Goal: Book appointment/travel/reservation

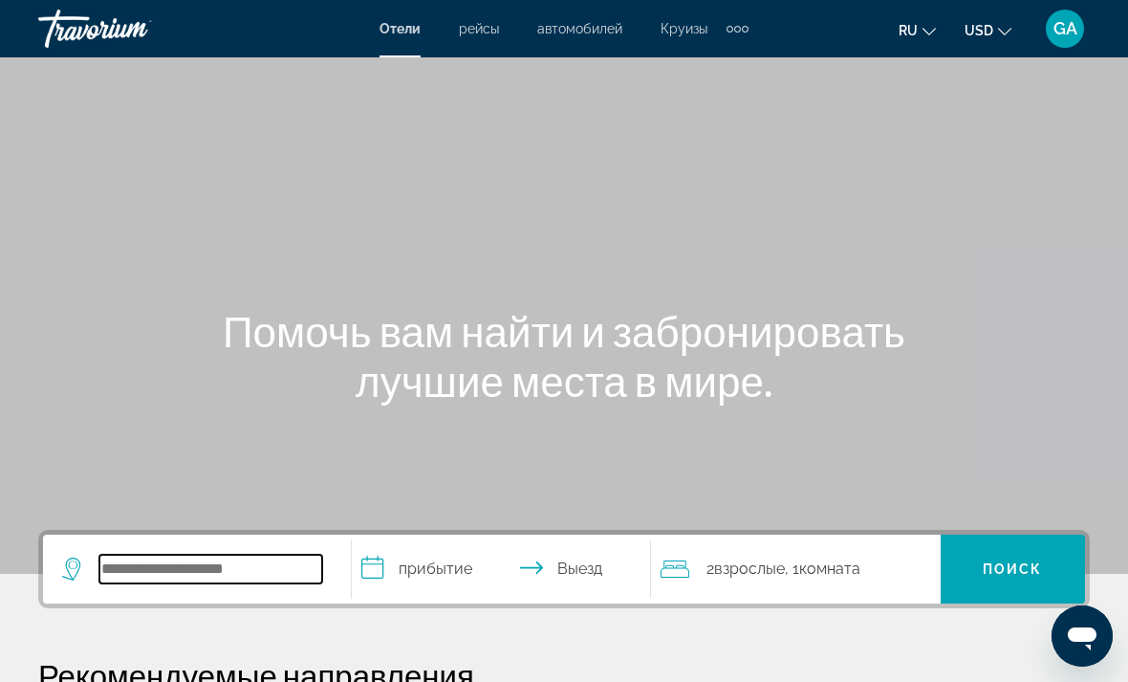
click at [215, 568] on input "Search widget" at bounding box center [210, 569] width 223 height 29
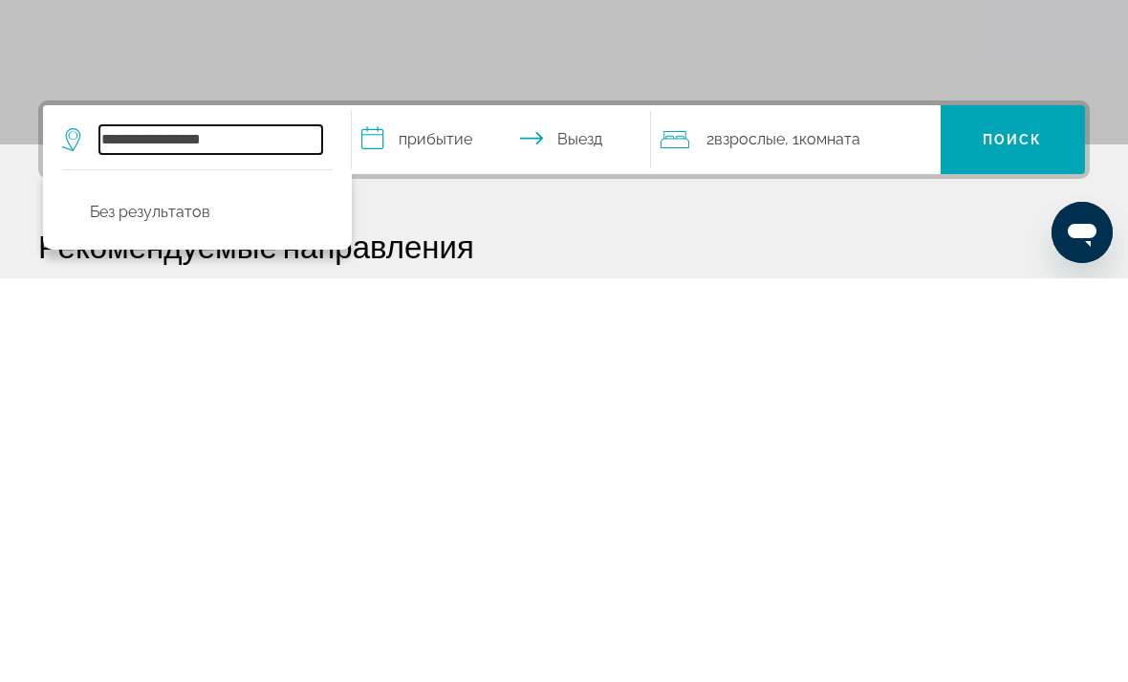
click at [153, 529] on input "**********" at bounding box center [210, 543] width 223 height 29
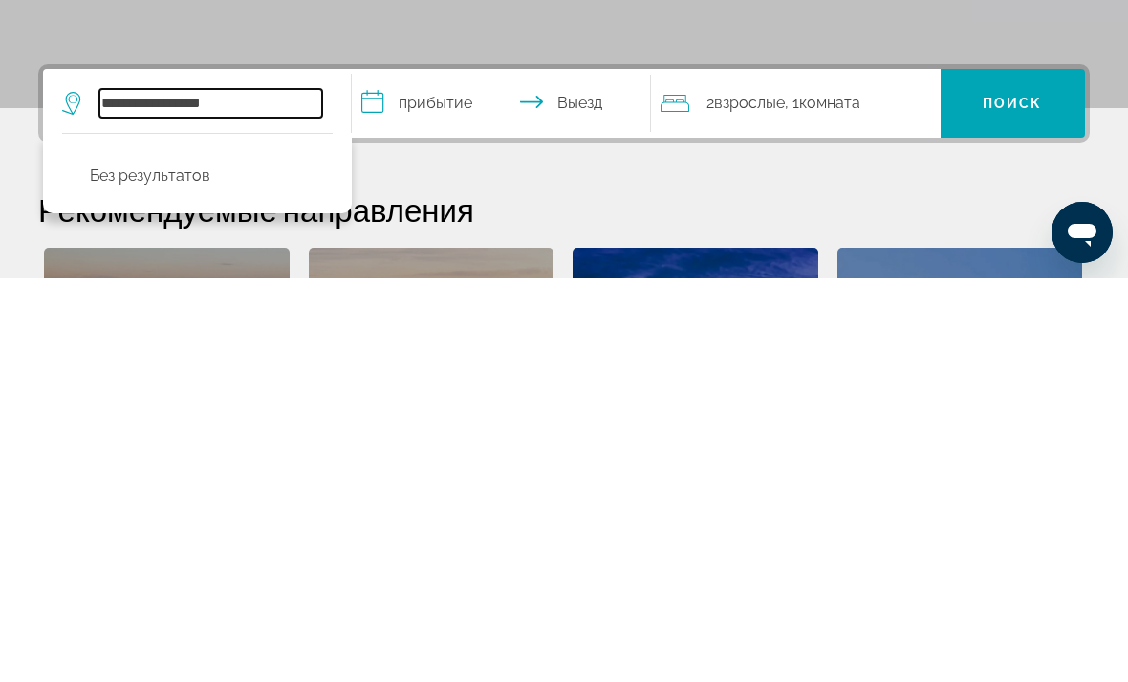
scroll to position [64, 0]
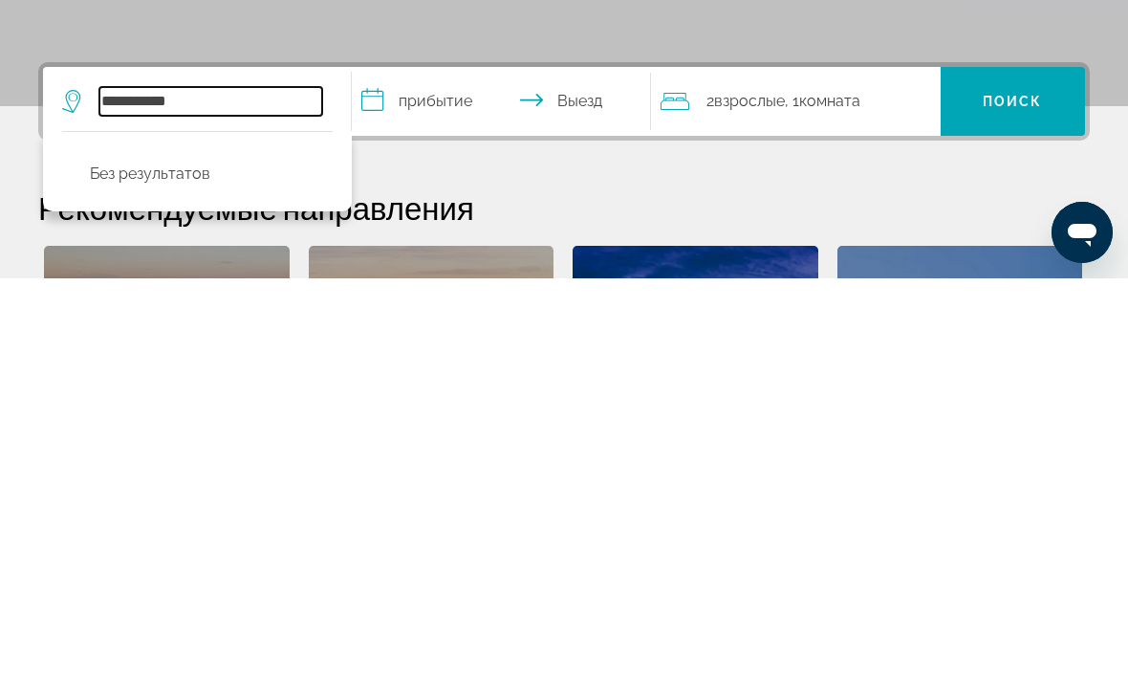
click at [224, 490] on input "*********" at bounding box center [210, 504] width 223 height 29
type input "**********"
click at [401, 470] on input "**********" at bounding box center [505, 507] width 307 height 75
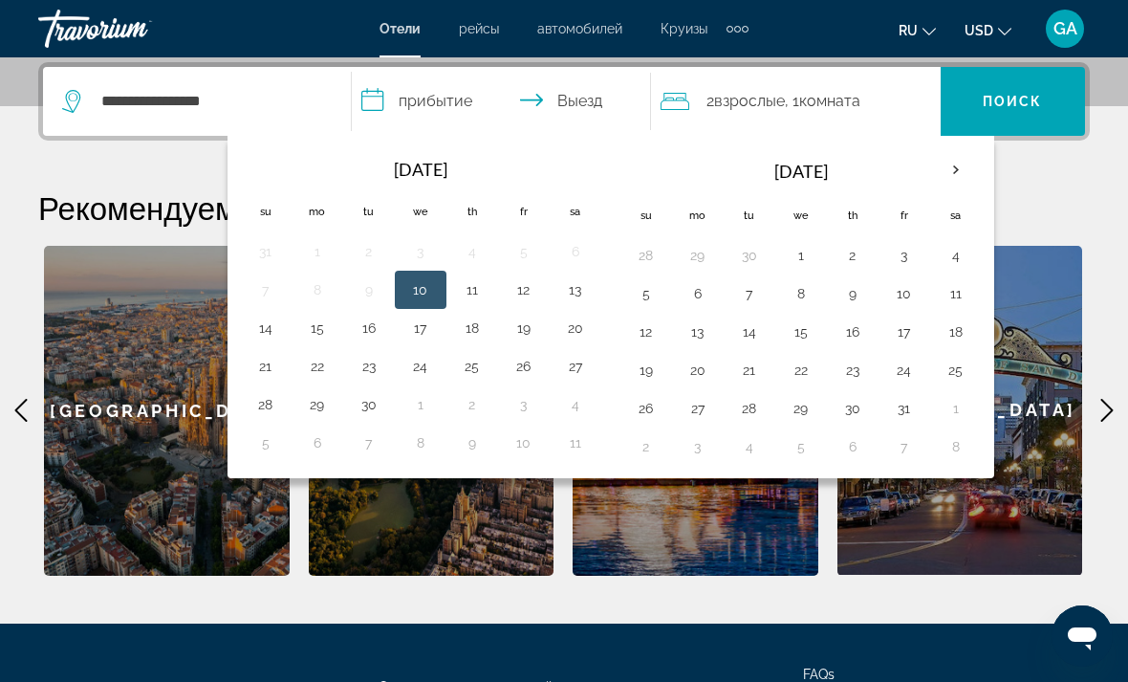
click at [268, 332] on button "14" at bounding box center [265, 328] width 31 height 27
click at [308, 339] on button "15" at bounding box center [317, 328] width 31 height 27
type input "**********"
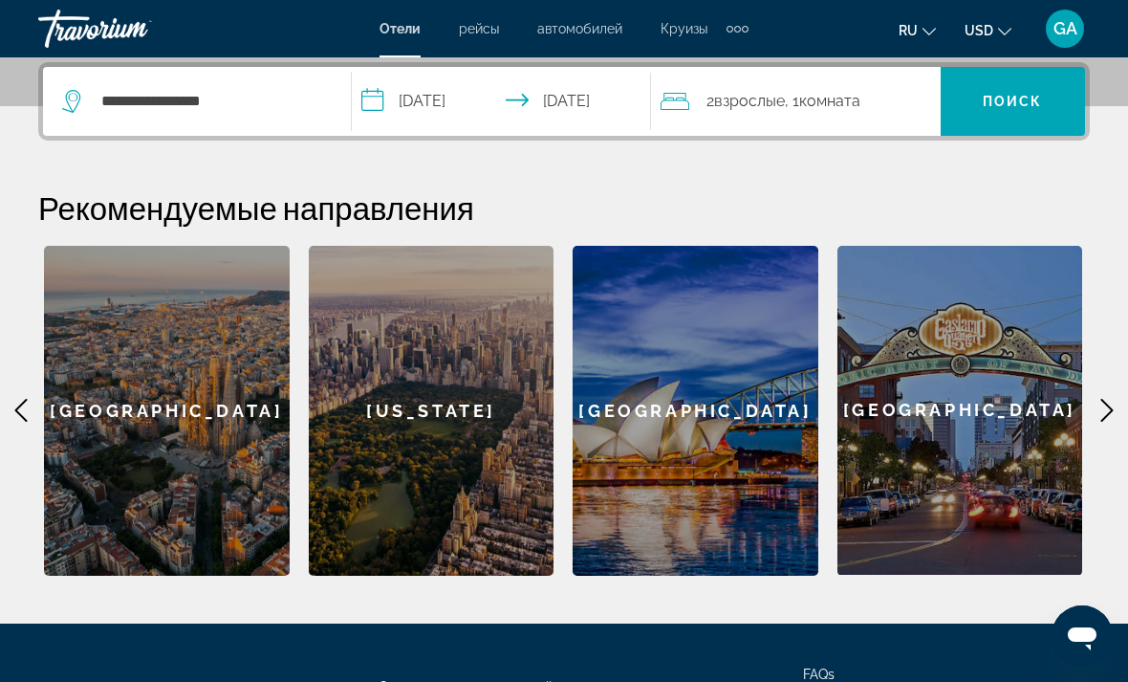
click at [1026, 105] on span "Поиск" at bounding box center [1013, 101] width 60 height 15
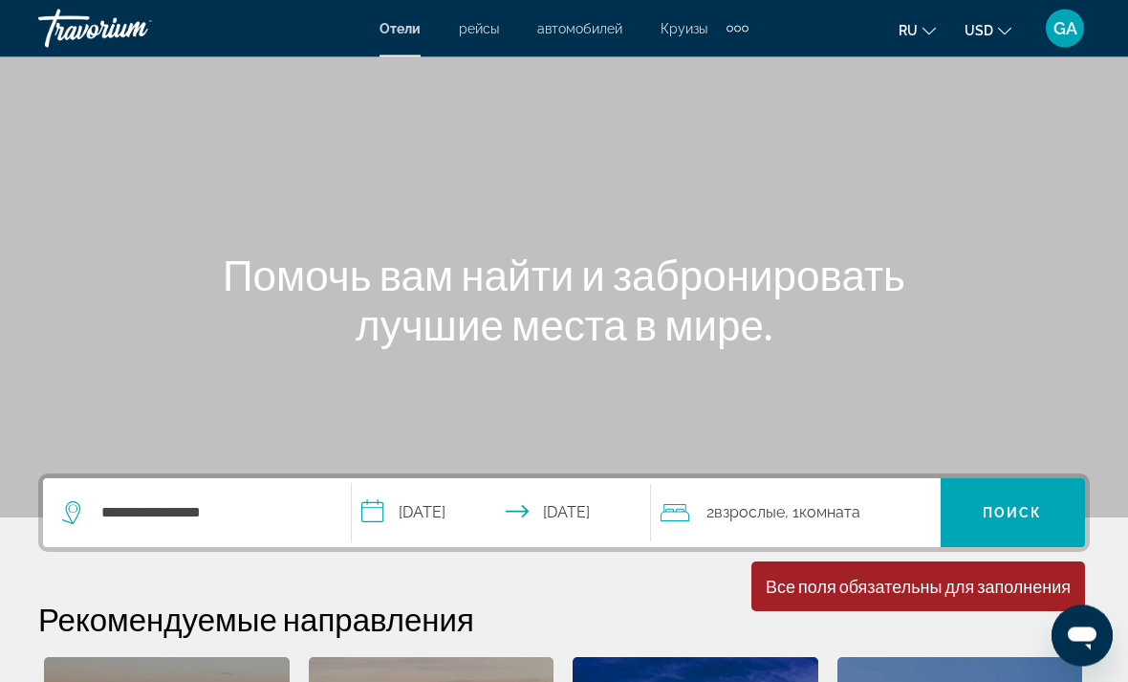
scroll to position [0, 0]
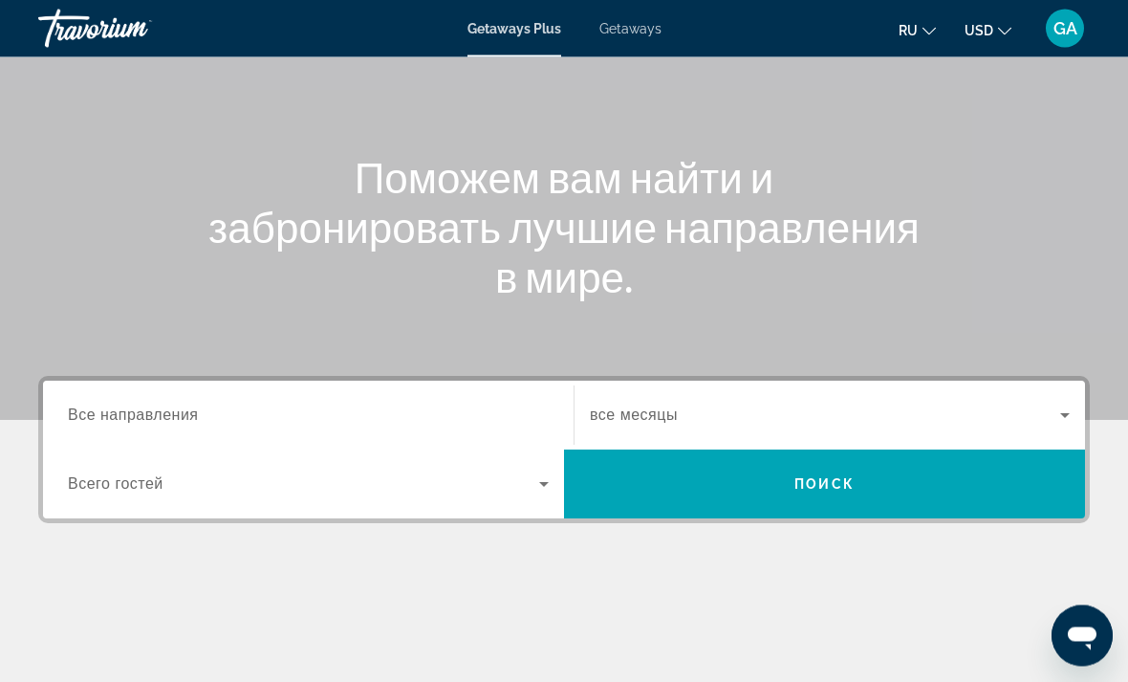
scroll to position [242, 0]
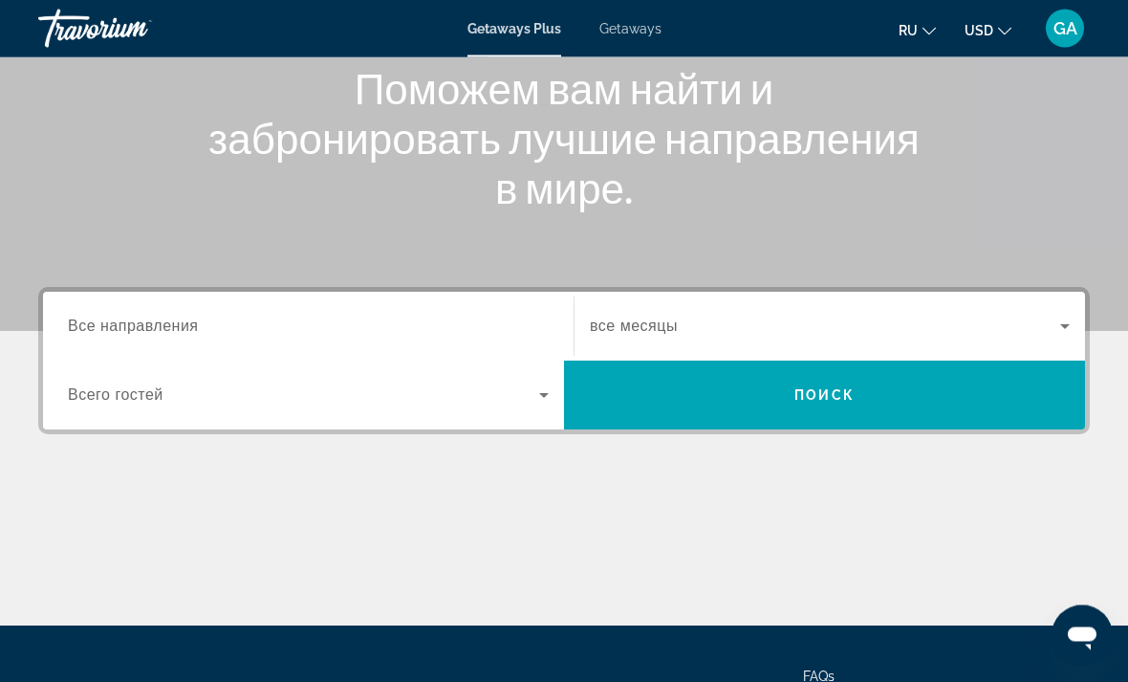
click at [644, 327] on span "все месяцы" at bounding box center [634, 326] width 88 height 16
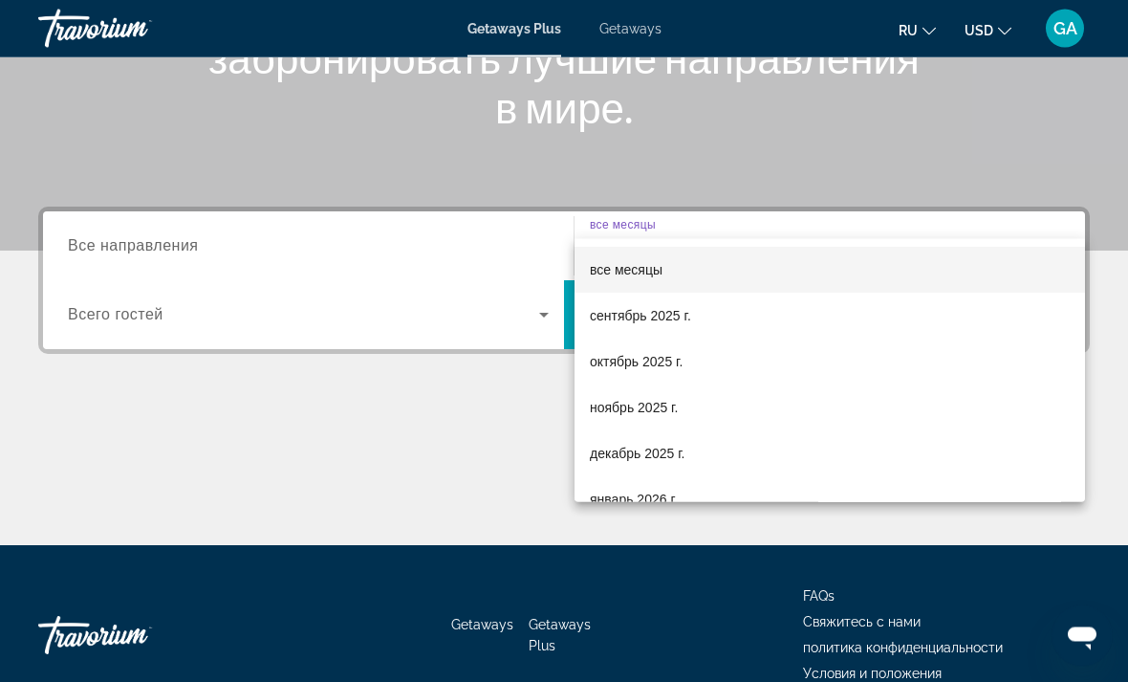
scroll to position [359, 0]
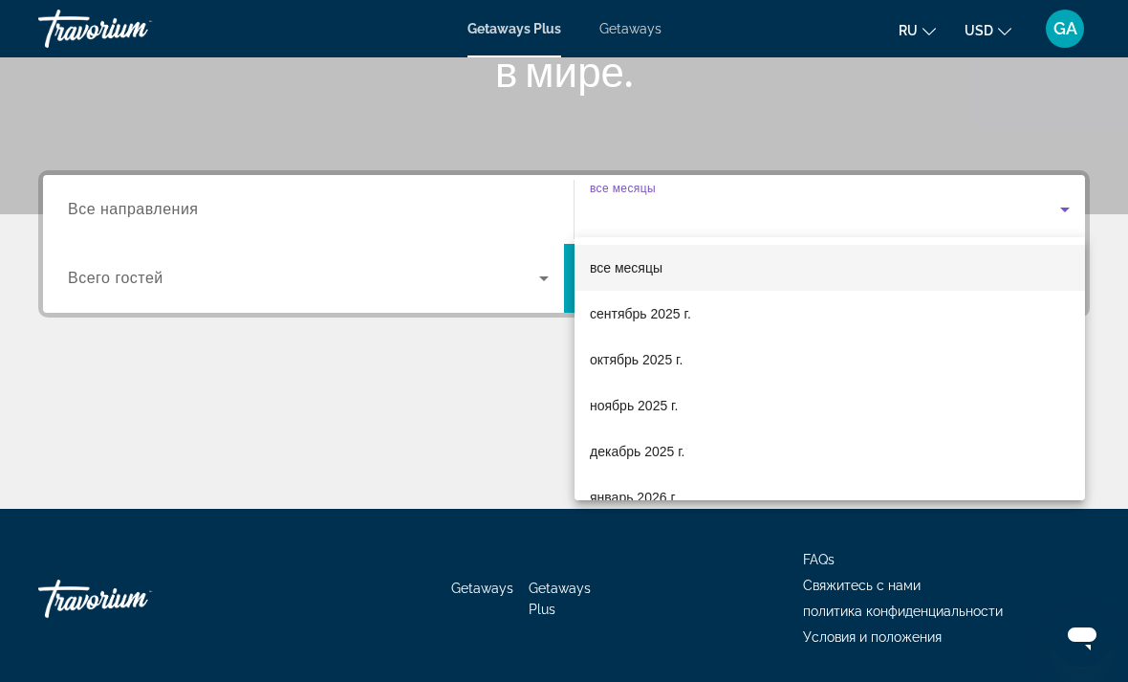
click at [675, 315] on span "сентябрь 2025 г." at bounding box center [640, 313] width 101 height 23
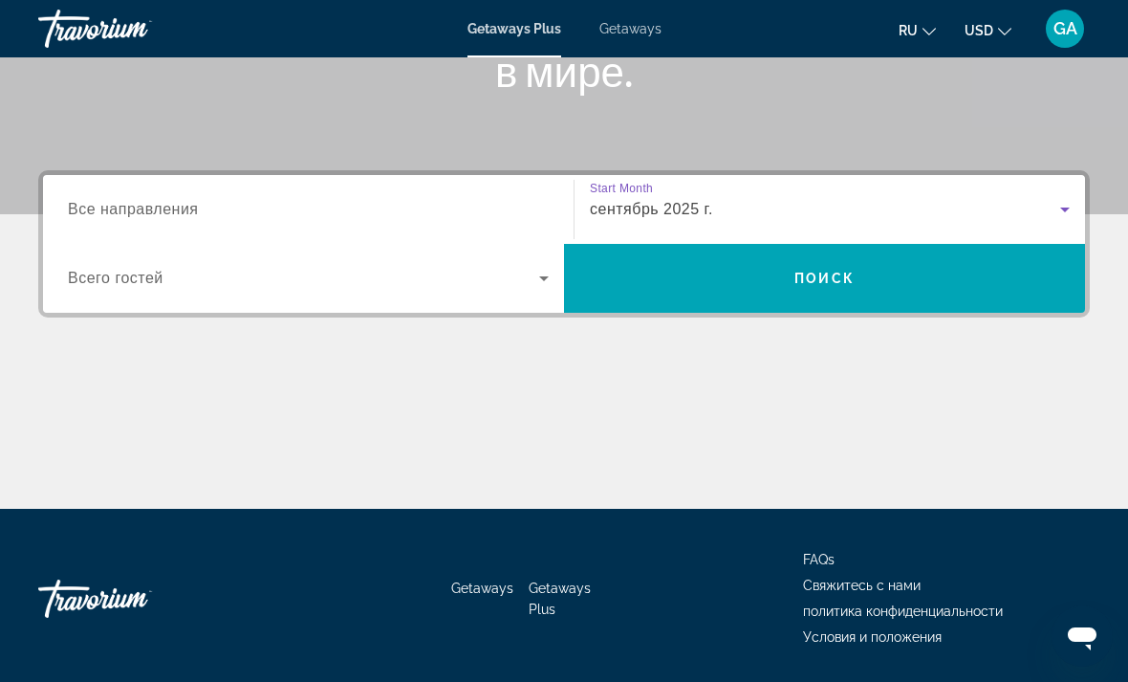
click at [198, 208] on span "Все направления" at bounding box center [133, 209] width 131 height 16
click at [198, 208] on input "Destination Все направления" at bounding box center [308, 210] width 481 height 23
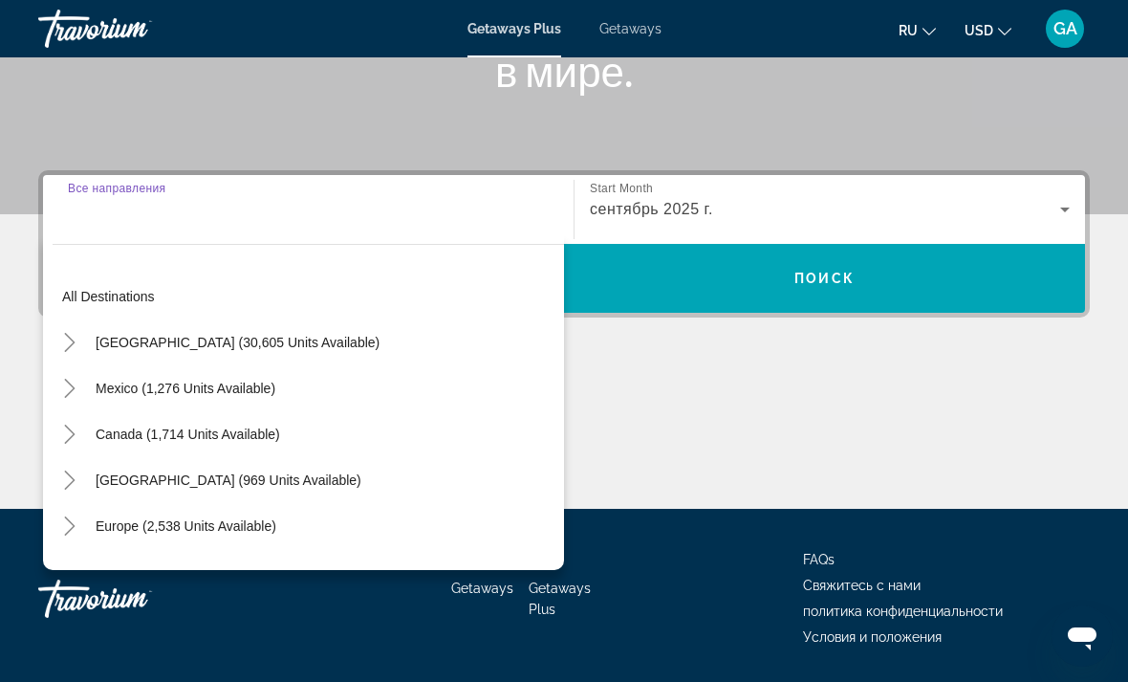
click at [502, 210] on input "Destination Все направления" at bounding box center [308, 210] width 481 height 23
click at [699, 408] on div "Main content" at bounding box center [564, 436] width 1052 height 143
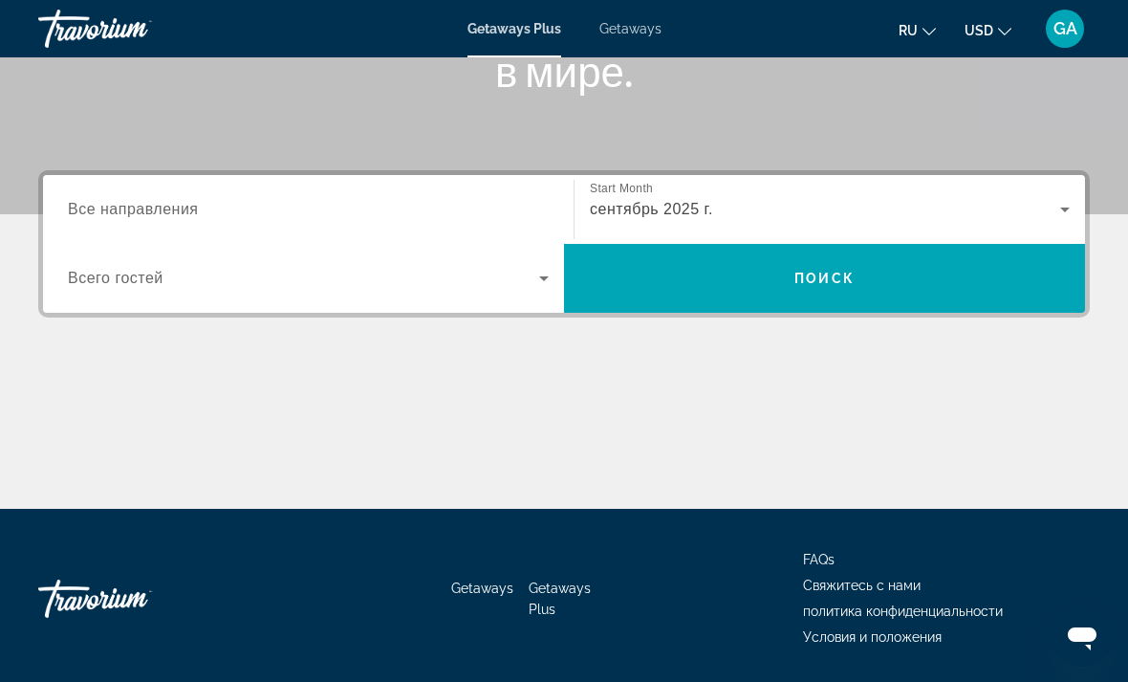
click at [541, 282] on icon "Search widget" at bounding box center [544, 278] width 23 height 23
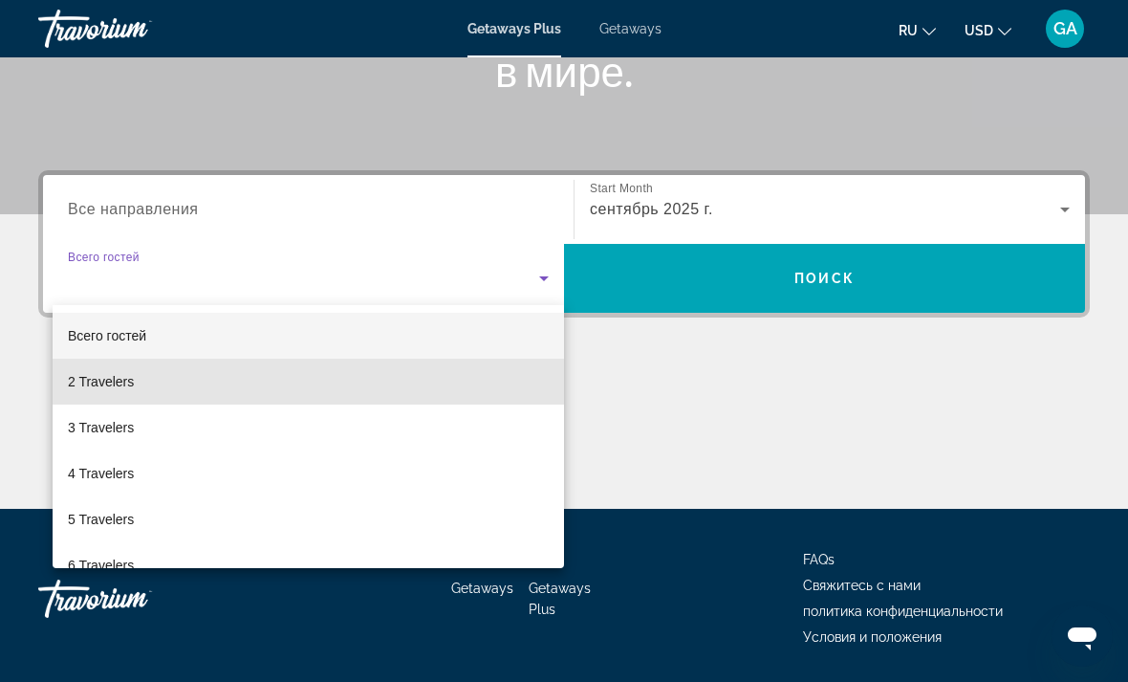
click at [289, 390] on mat-option "2 Travelers" at bounding box center [308, 382] width 511 height 46
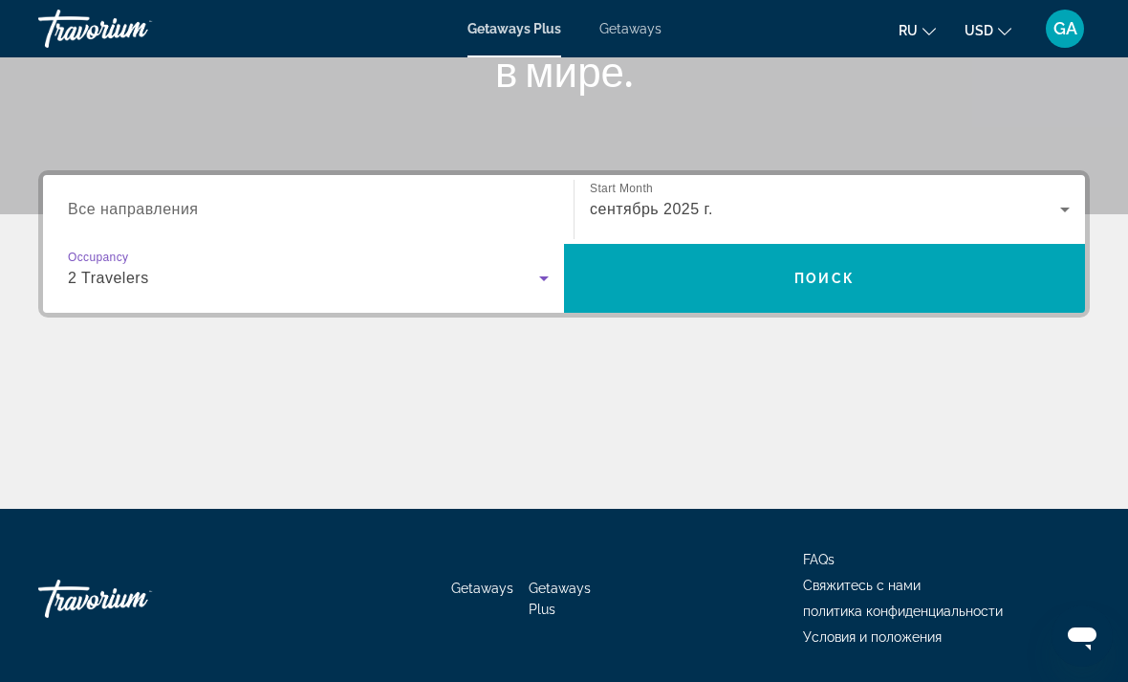
click at [896, 286] on span "Search widget" at bounding box center [824, 278] width 521 height 46
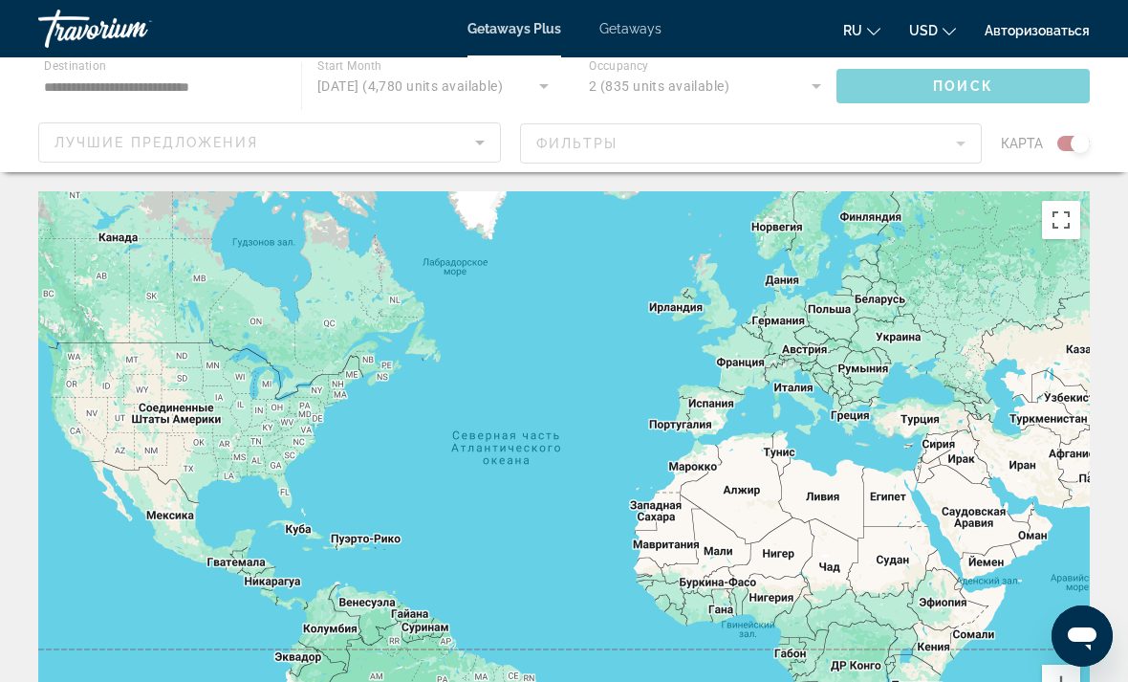
click at [814, 336] on div "Чтобы активировать перетаскивание с помощью клавиатуры, нажмите Alt + Ввод. Пос…" at bounding box center [564, 478] width 1052 height 574
click at [823, 343] on div "Чтобы активировать перетаскивание с помощью клавиатуры, нажмите Alt + Ввод. Пос…" at bounding box center [564, 478] width 1052 height 574
click at [814, 348] on div "Чтобы активировать перетаскивание с помощью клавиатуры, нажмите Alt + Ввод. Пос…" at bounding box center [564, 478] width 1052 height 574
click at [813, 348] on div "Чтобы активировать перетаскивание с помощью клавиатуры, нажмите Alt + Ввод. Пос…" at bounding box center [564, 478] width 1052 height 574
click at [816, 352] on div "Чтобы активировать перетаскивание с помощью клавиатуры, нажмите Alt + Ввод. Пос…" at bounding box center [564, 478] width 1052 height 574
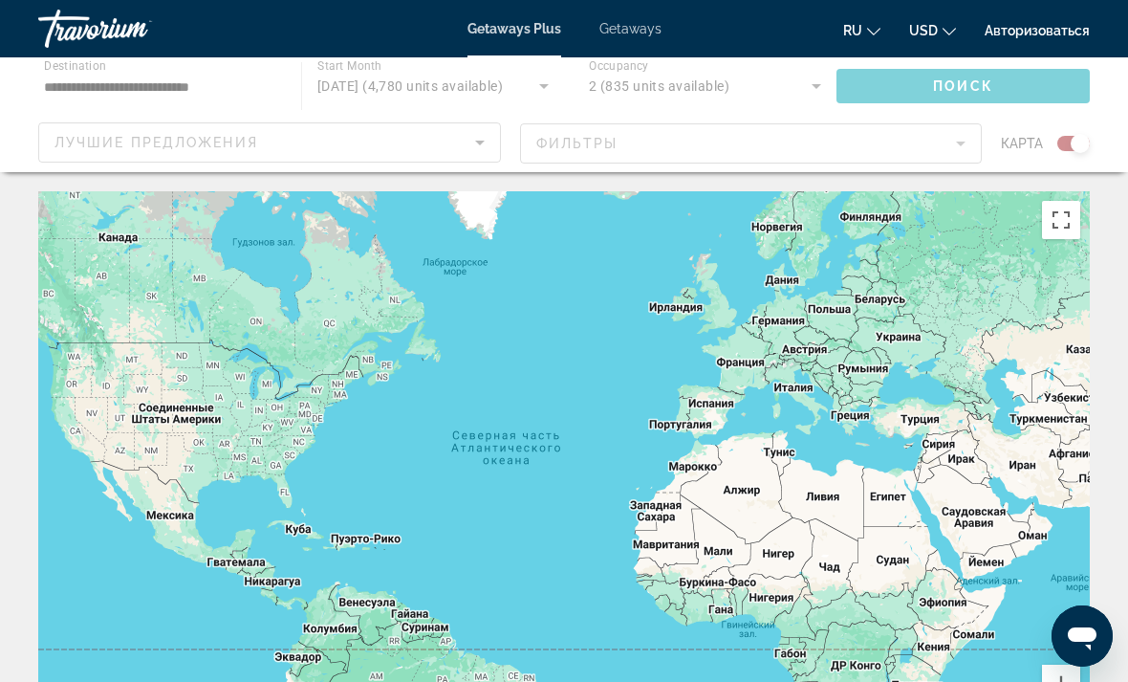
click at [482, 143] on div "Main content" at bounding box center [564, 114] width 1128 height 115
click at [490, 142] on div "Main content" at bounding box center [564, 114] width 1128 height 115
click at [809, 38] on div "ru English Español Français Italiano Português русский USD USD ($) MXN (Mex$) C…" at bounding box center [886, 28] width 410 height 31
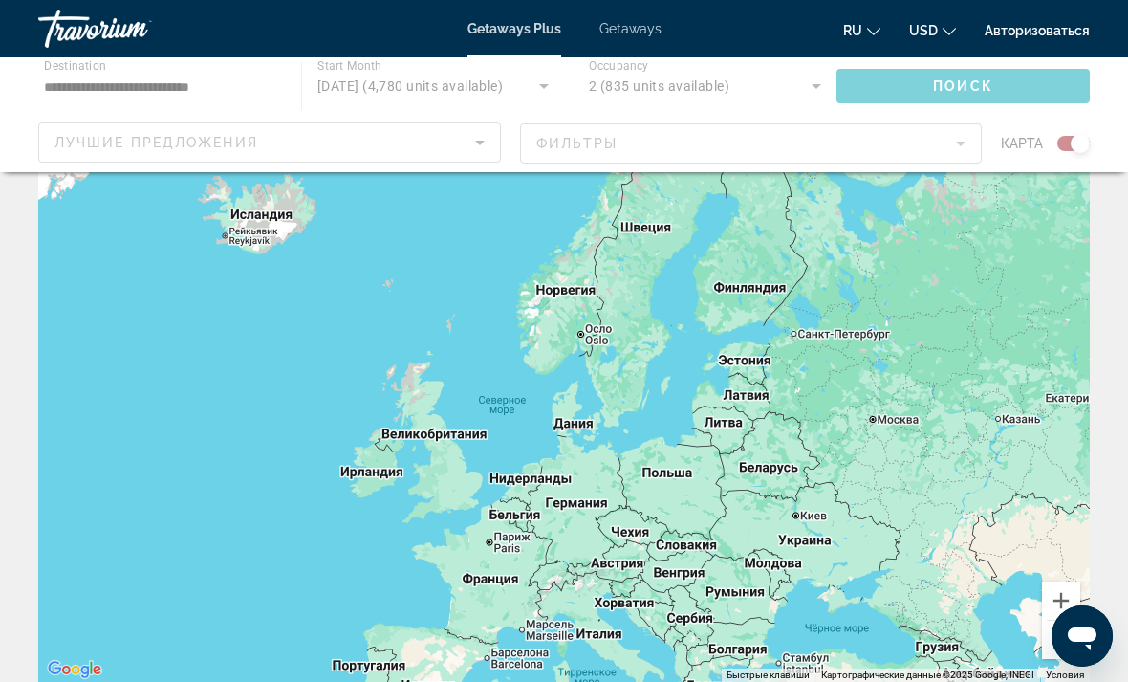
type input "**********"
click at [651, 563] on div "Main content" at bounding box center [564, 395] width 1052 height 574
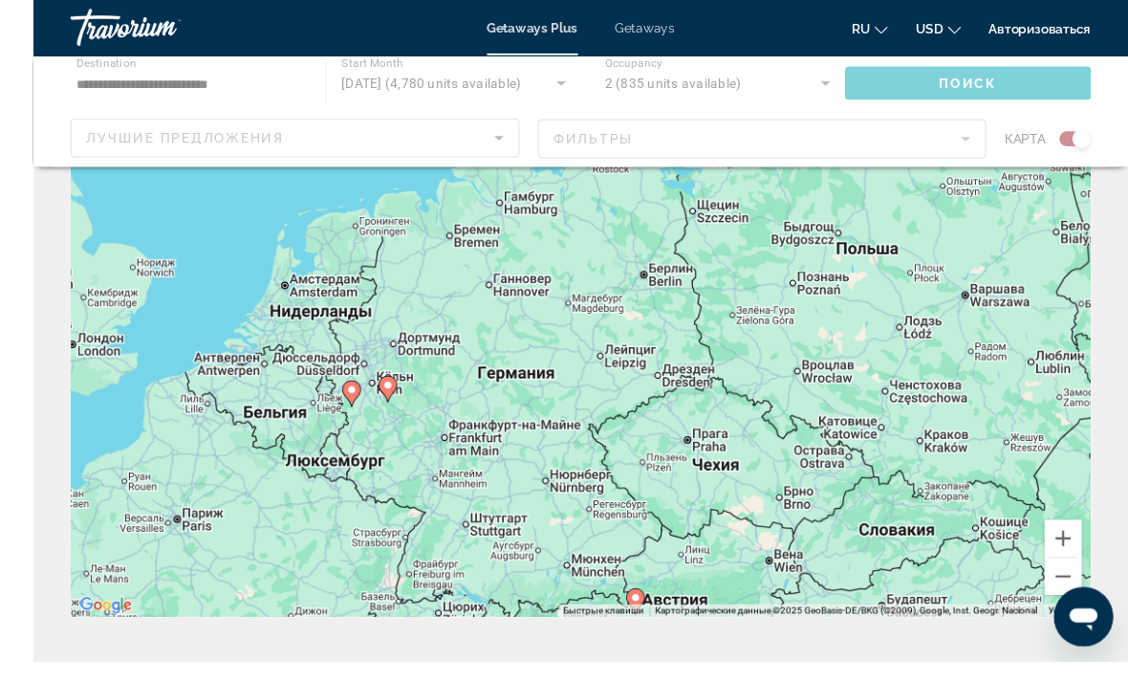
scroll to position [169, 0]
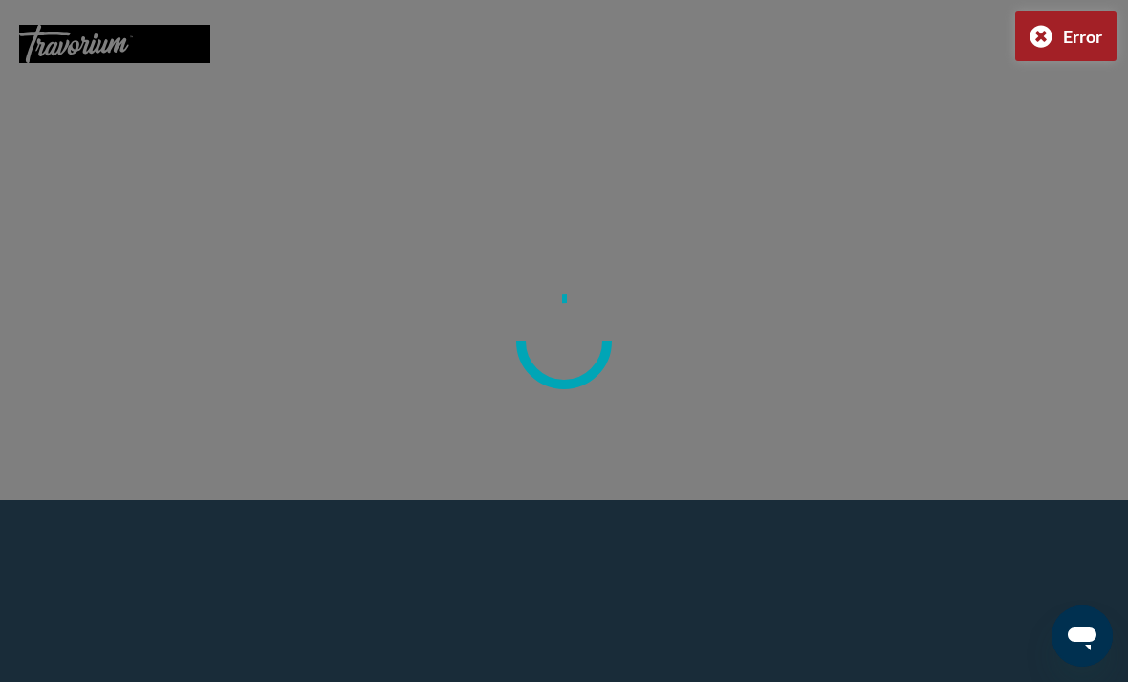
click at [1043, 34] on div "Error" at bounding box center [1065, 36] width 101 height 50
click at [30, 579] on div at bounding box center [564, 341] width 1128 height 682
